Goal: Transaction & Acquisition: Purchase product/service

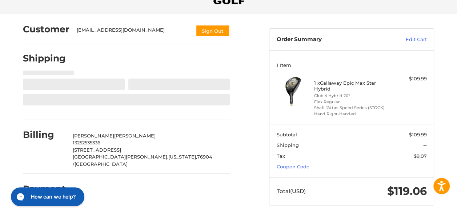
scroll to position [53, 0]
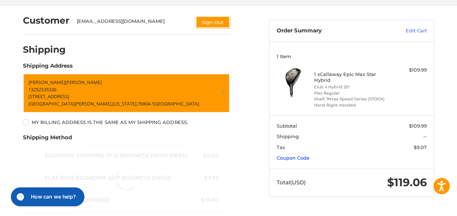
click at [309, 161] on link "Coupon Code" at bounding box center [292, 158] width 33 height 6
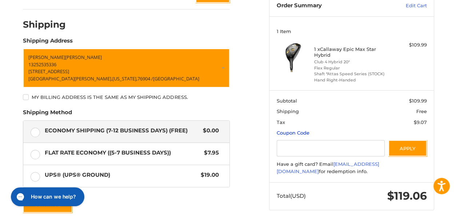
scroll to position [125, 0]
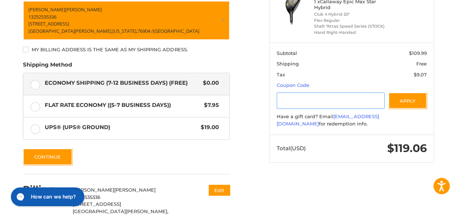
click at [333, 104] on input "Gift Certificate or Coupon Code" at bounding box center [330, 100] width 108 height 16
type input "********"
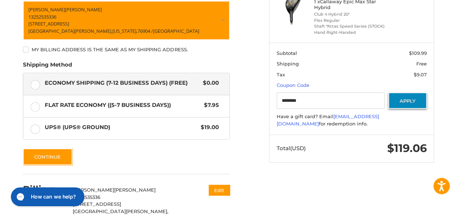
click at [416, 109] on button "Apply" at bounding box center [407, 100] width 39 height 16
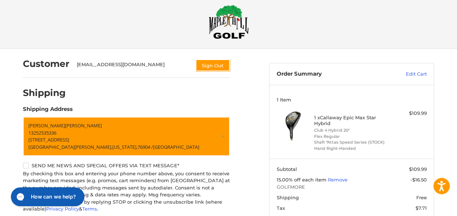
scroll to position [109, 0]
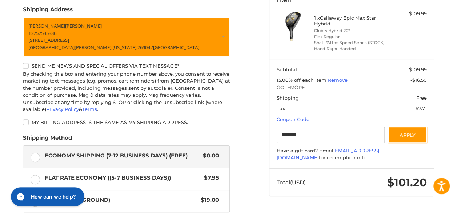
click at [27, 66] on label "Send me news and special offers via text message*" at bounding box center [126, 66] width 207 height 6
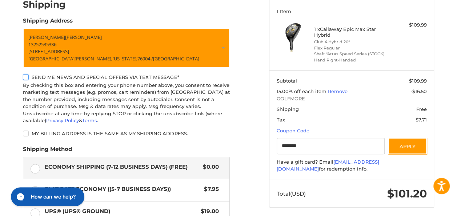
scroll to position [145, 0]
